Goal: Information Seeking & Learning: Learn about a topic

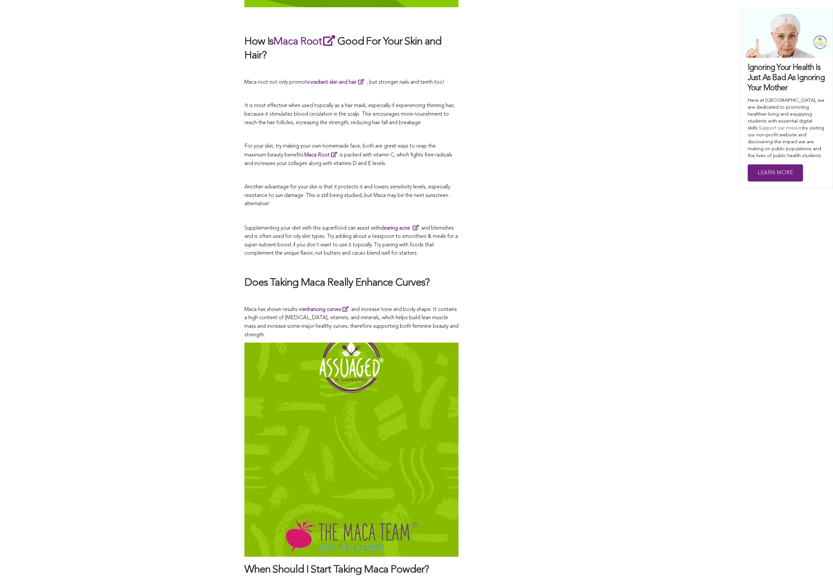
scroll to position [3031, 0]
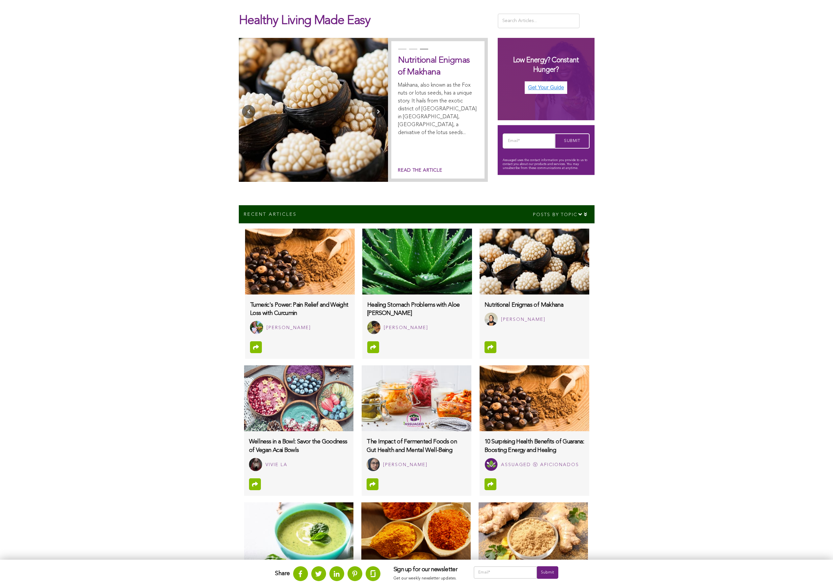
scroll to position [176, 0]
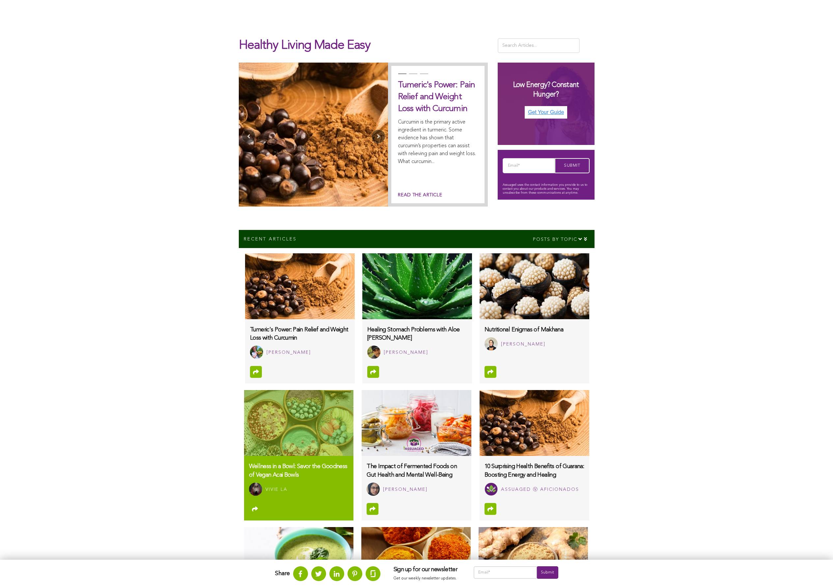
click at [299, 422] on img at bounding box center [298, 423] width 109 height 66
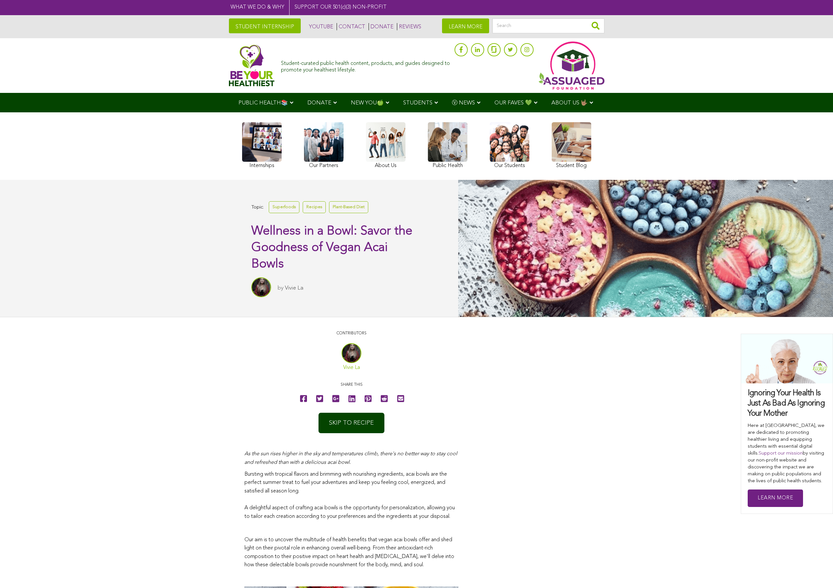
click at [352, 367] on link "Vivie La" at bounding box center [351, 367] width 17 height 5
